Goal: Feedback & Contribution: Contribute content

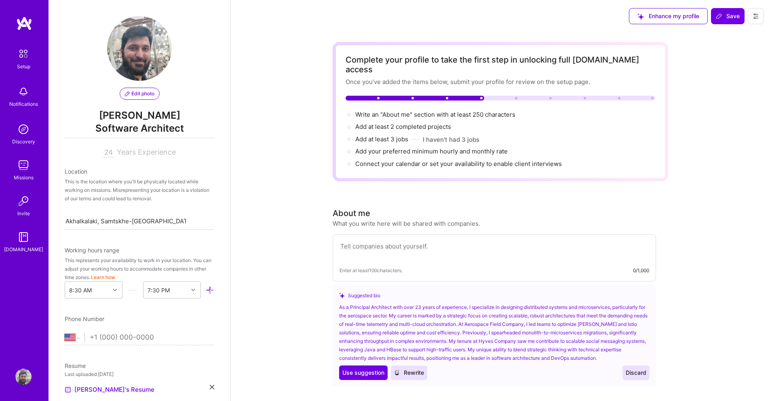
select select "US"
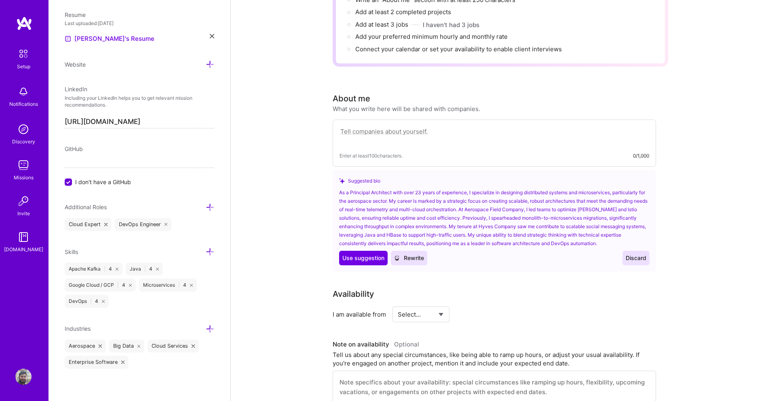
scroll to position [145, 0]
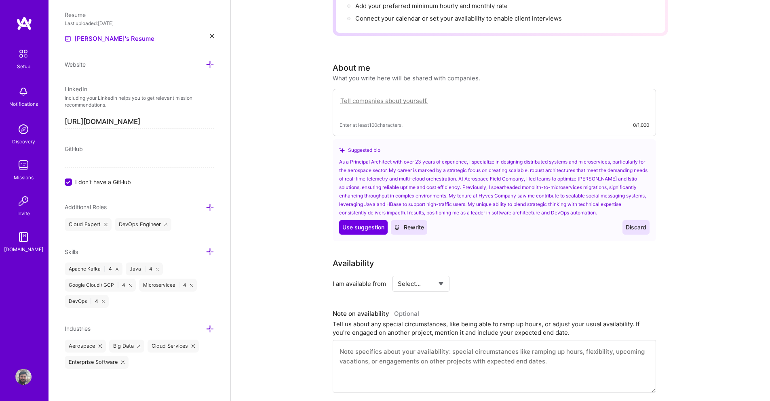
click at [378, 162] on div "As a Principal Architect with over 23 years of experience, I specialize in desi…" at bounding box center [494, 187] width 310 height 59
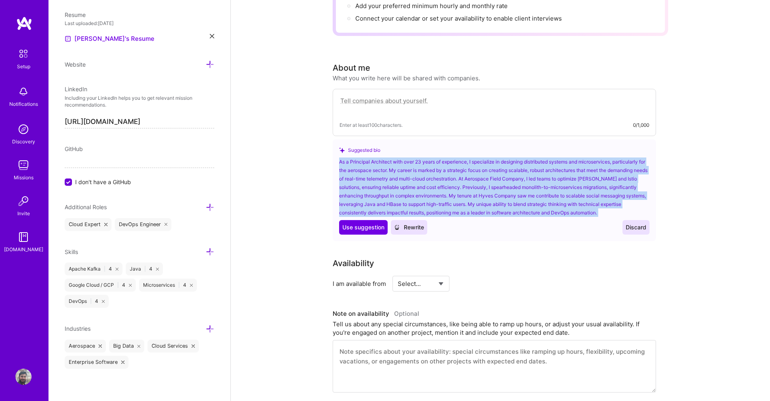
click at [378, 162] on div "As a Principal Architect with over 23 years of experience, I specialize in desi…" at bounding box center [494, 187] width 310 height 59
copy div "As a Principal Architect with over 23 years of experience, I specialize in desi…"
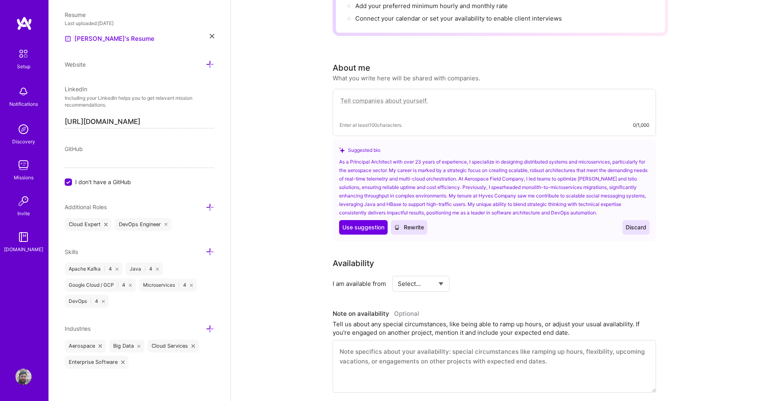
click at [401, 96] on textarea at bounding box center [493, 105] width 309 height 19
click at [361, 96] on textarea at bounding box center [493, 105] width 309 height 19
paste textarea "As a Principal Architect with over 23 years of experience in designing distribu…"
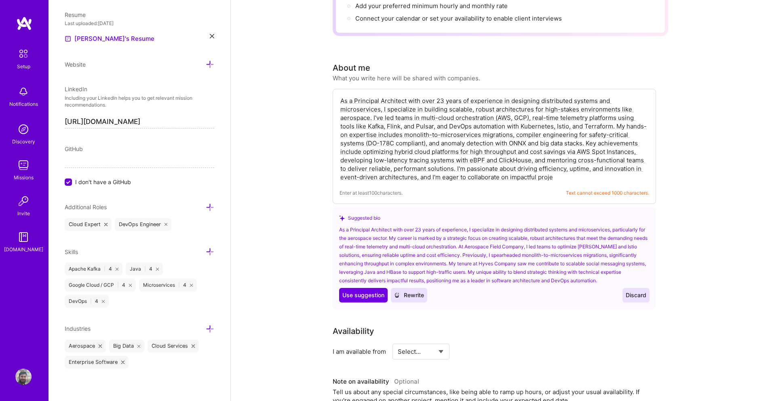
click at [357, 110] on textarea "As a Principal Architect with over 23 years of experience in designing distribu…" at bounding box center [493, 139] width 309 height 86
paste textarea "Principal Architect with 23+ years in distributed systems and microservices for…"
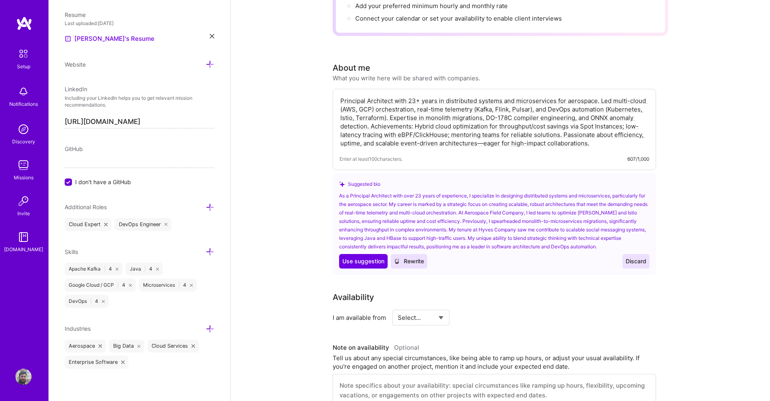
click at [378, 117] on textarea "Principal Architect with 23+ years in distributed systems and microservices for…" at bounding box center [493, 122] width 309 height 53
paste textarea "As a Principal Architect with over 23 years of hands-on experience in designing…"
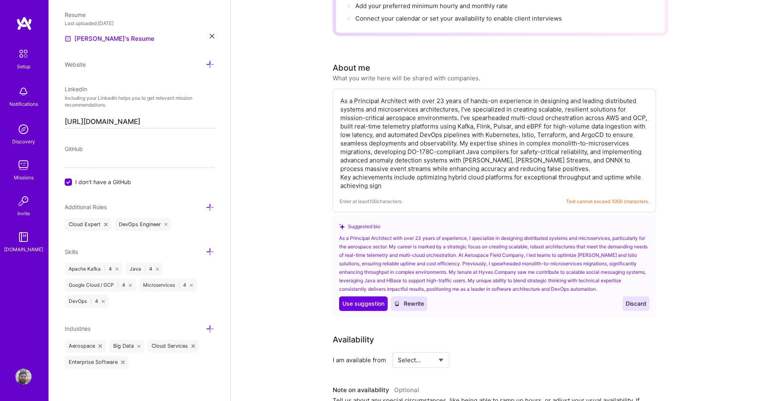
click at [400, 149] on textarea "As a Principal Architect with over 23 years of hands-on experience in designing…" at bounding box center [493, 143] width 309 height 95
paste textarea "Principal Architect with 23+ years crafting scalable, resilient distributed sys…"
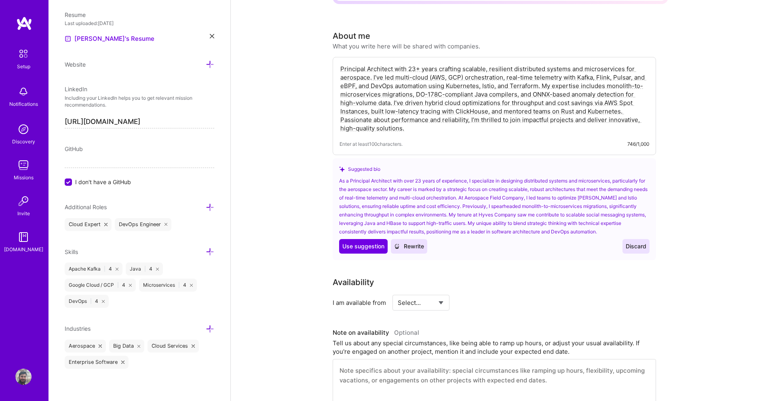
scroll to position [194, 0]
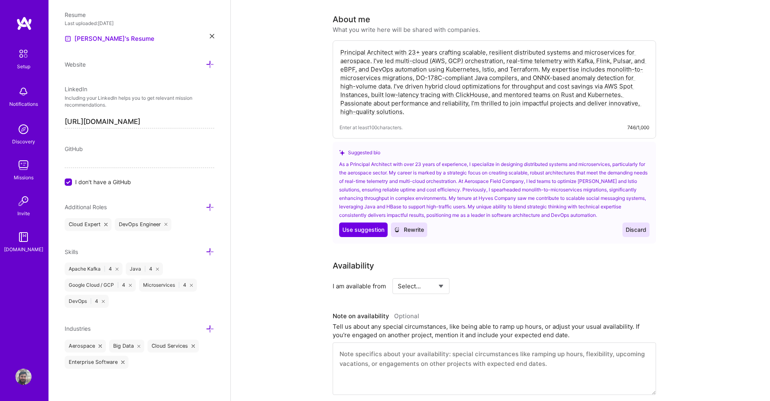
click at [383, 94] on textarea "Principal Architect with 23+ years crafting scalable, resilient distributed sys…" at bounding box center [493, 81] width 309 height 69
paste textarea "designing scalable distributed systems and microservices for aerospace. I’ve le…"
click at [431, 94] on textarea "Principal Architect with 23+ years designing scalable distributed systems and m…" at bounding box center [493, 81] width 309 height 69
paste textarea "distributed systems and microservices for aerospace, focusing on scalable, robu…"
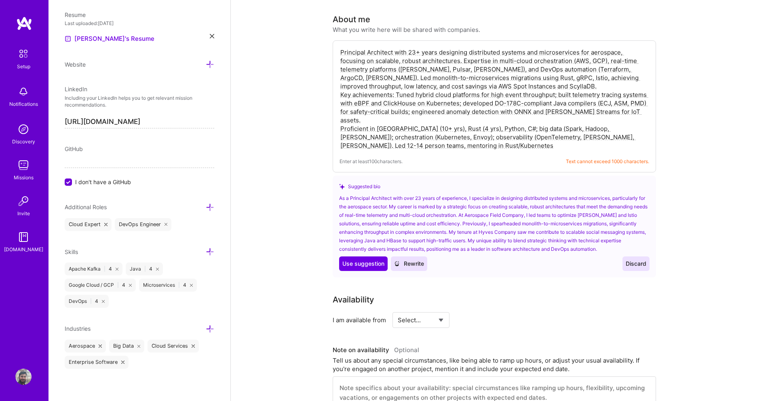
type textarea "Principal Architect with 23+ years designing distributed systems and microservi…"
